Goal: Check status: Check status

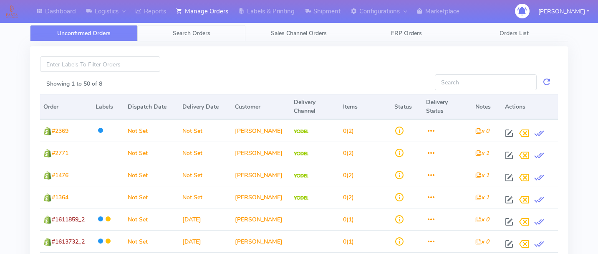
click at [213, 32] on link "Search Orders" at bounding box center [192, 33] width 108 height 16
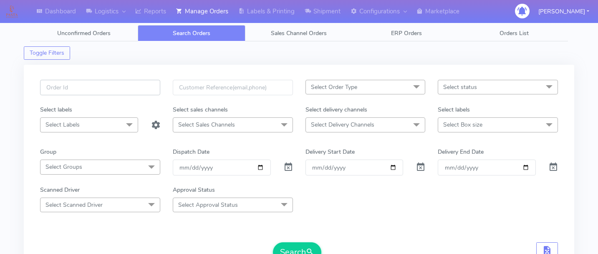
click at [127, 92] on input "text" at bounding box center [100, 87] width 120 height 15
paste input "1617983"
type input "1617983"
click at [290, 166] on span at bounding box center [288, 169] width 10 height 8
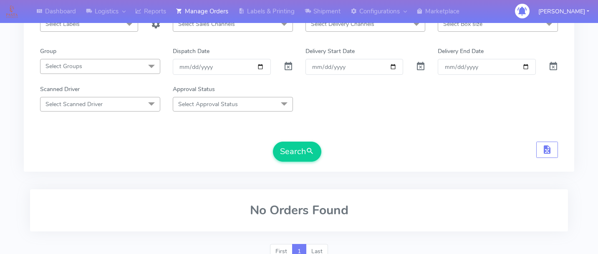
scroll to position [111, 0]
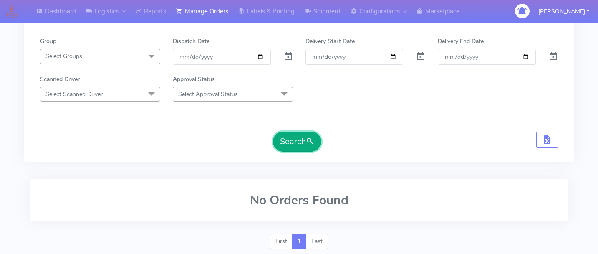
click at [302, 147] on button "Search" at bounding box center [297, 141] width 48 height 20
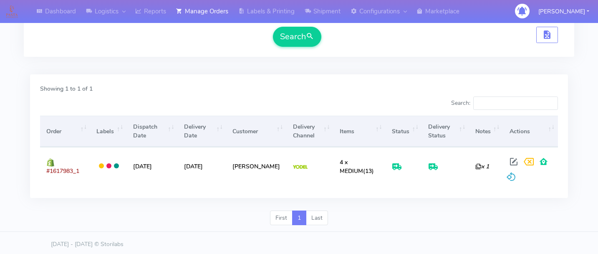
scroll to position [216, 0]
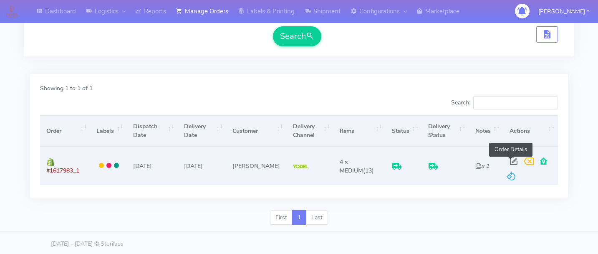
click at [511, 161] on span at bounding box center [513, 163] width 15 height 8
select select "5"
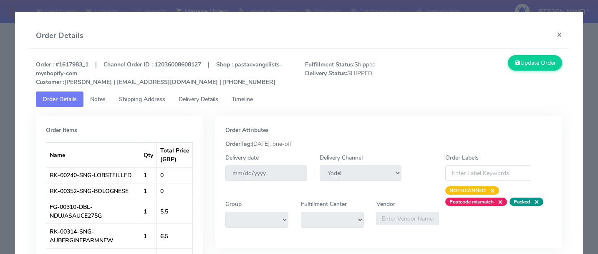
click at [215, 97] on span "Delivery Details" at bounding box center [199, 99] width 40 height 8
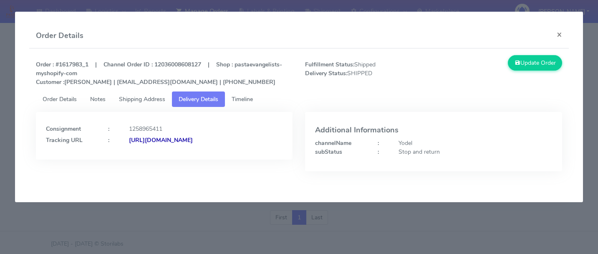
click at [259, 98] on link "Timeline" at bounding box center [242, 98] width 35 height 15
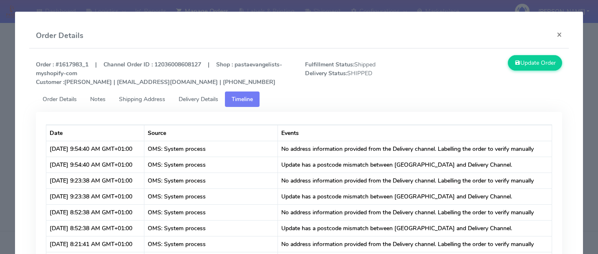
click at [200, 102] on span "Delivery Details" at bounding box center [199, 99] width 40 height 8
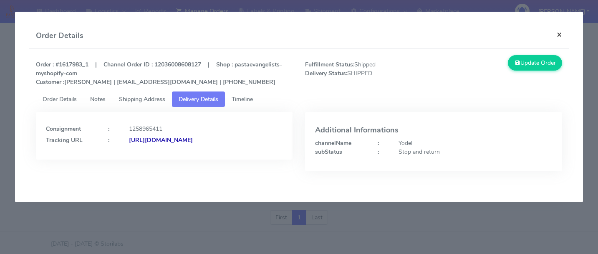
click at [558, 35] on button "×" at bounding box center [559, 34] width 19 height 22
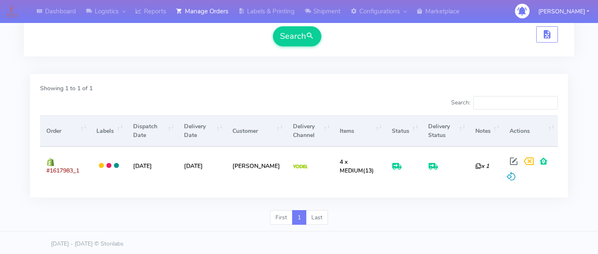
scroll to position [0, 0]
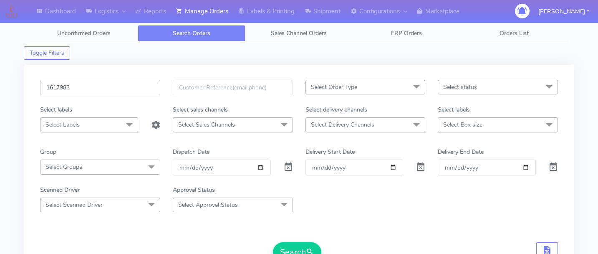
click at [98, 86] on input "1617983" at bounding box center [100, 87] width 120 height 15
paste input "1618443"
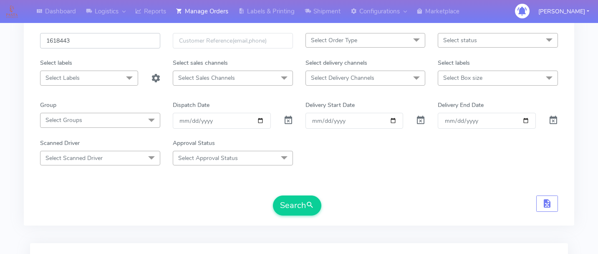
scroll to position [66, 0]
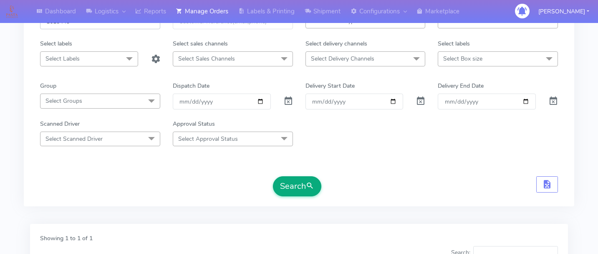
type input "1618443"
click at [292, 180] on button "Search" at bounding box center [297, 186] width 48 height 20
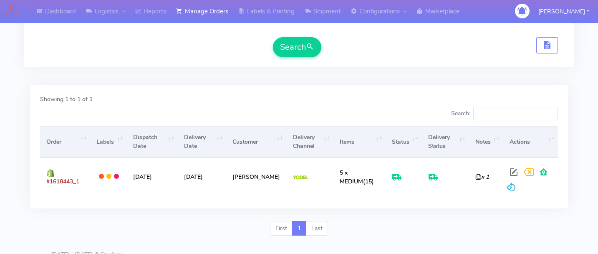
scroll to position [218, 0]
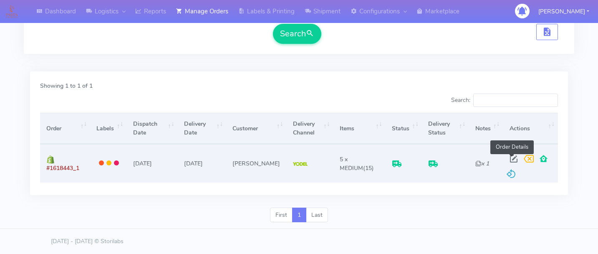
click at [511, 156] on span at bounding box center [513, 160] width 15 height 8
select select "5"
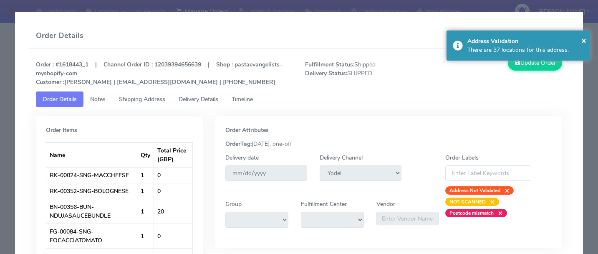
click at [209, 95] on link "Delivery Details" at bounding box center [198, 98] width 53 height 15
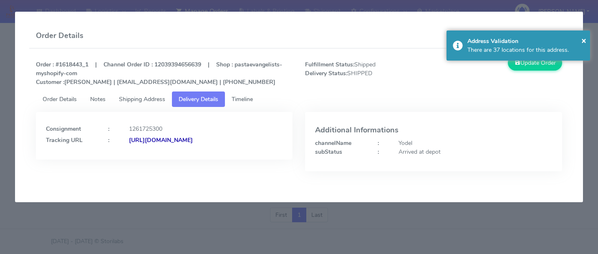
click at [245, 99] on span "Timeline" at bounding box center [242, 99] width 21 height 8
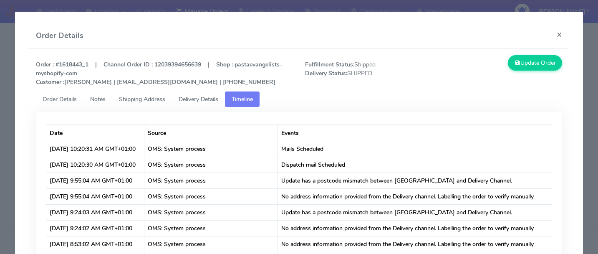
click at [204, 103] on link "Delivery Details" at bounding box center [198, 98] width 53 height 15
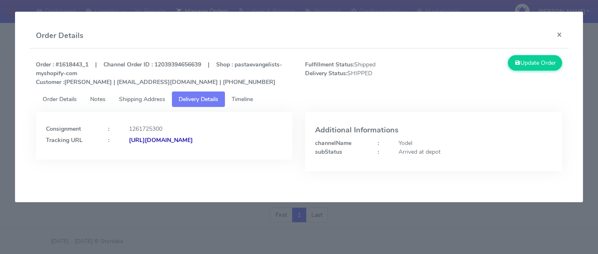
click at [164, 144] on strong "[URL][DOMAIN_NAME]" at bounding box center [161, 140] width 64 height 8
click at [237, 228] on modal-container "Order Details × Order : #1618443_1 | Channel Order ID : 12039394656639 | Shop :…" at bounding box center [299, 127] width 598 height 254
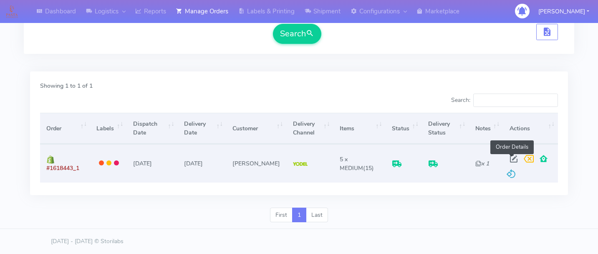
click at [512, 156] on span at bounding box center [513, 160] width 15 height 8
select select "5"
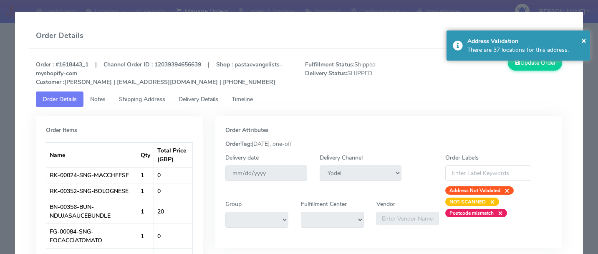
click at [187, 99] on span "Delivery Details" at bounding box center [199, 99] width 40 height 8
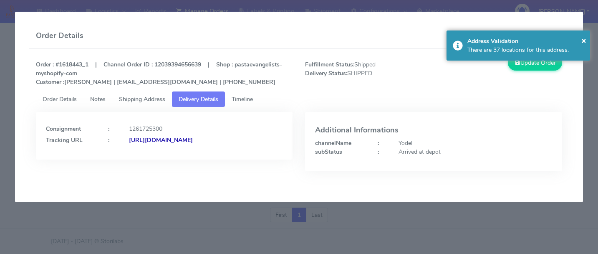
click at [179, 144] on strong "[URL][DOMAIN_NAME]" at bounding box center [161, 140] width 64 height 8
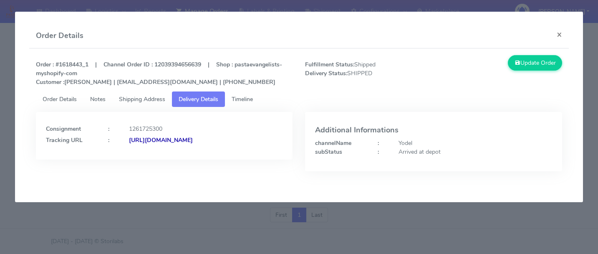
click at [184, 144] on strong "[URL][DOMAIN_NAME]" at bounding box center [161, 140] width 64 height 8
